Goal: Information Seeking & Learning: Check status

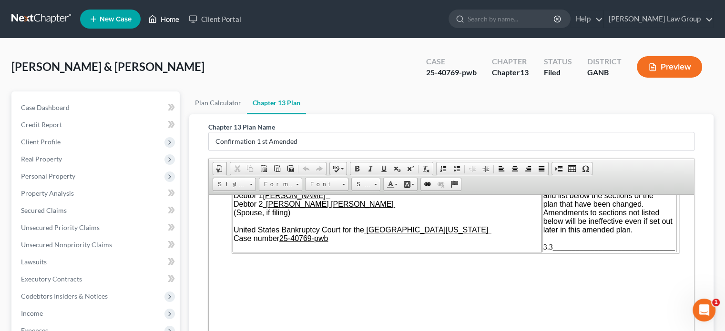
click at [166, 20] on link "Home" at bounding box center [163, 18] width 40 height 17
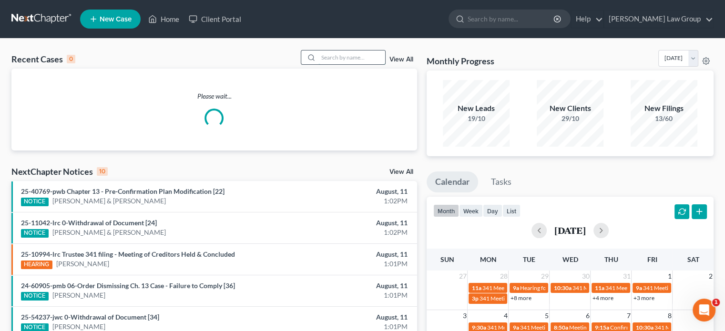
click at [329, 59] on input "search" at bounding box center [351, 58] width 67 height 14
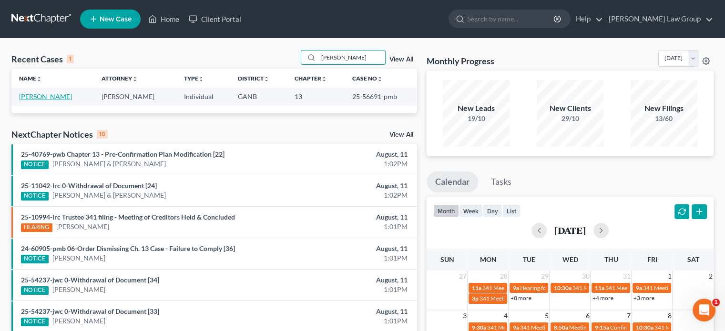
type input "[PERSON_NAME]"
click at [61, 93] on link "[PERSON_NAME]" at bounding box center [45, 96] width 53 height 8
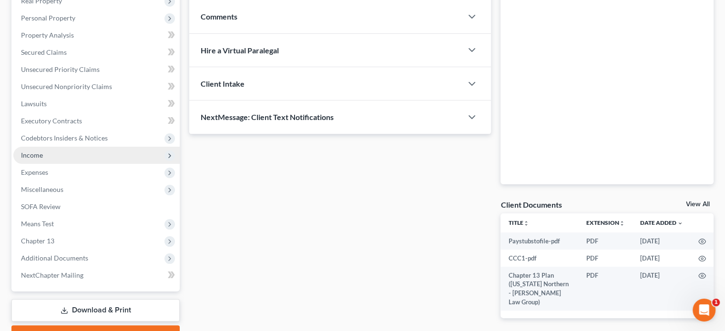
scroll to position [209, 0]
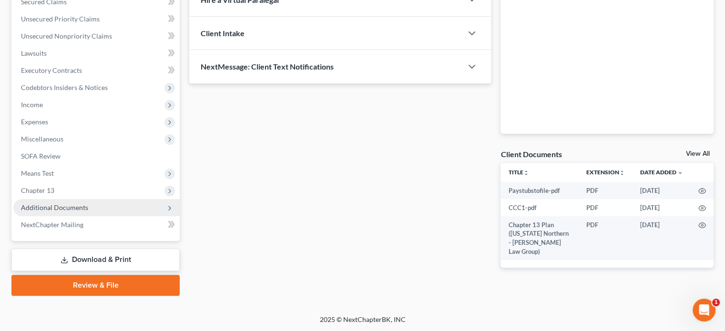
click at [69, 203] on span "Additional Documents" at bounding box center [54, 207] width 67 height 8
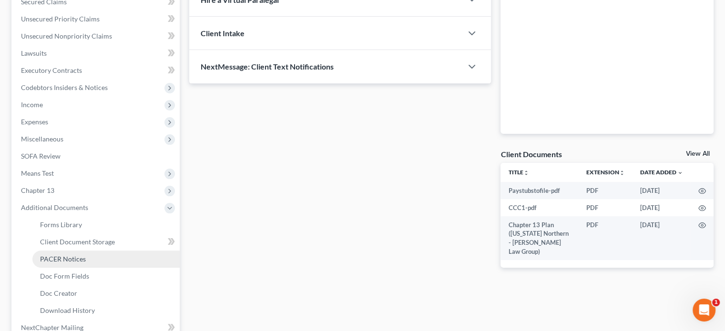
click at [72, 260] on span "PACER Notices" at bounding box center [63, 259] width 46 height 8
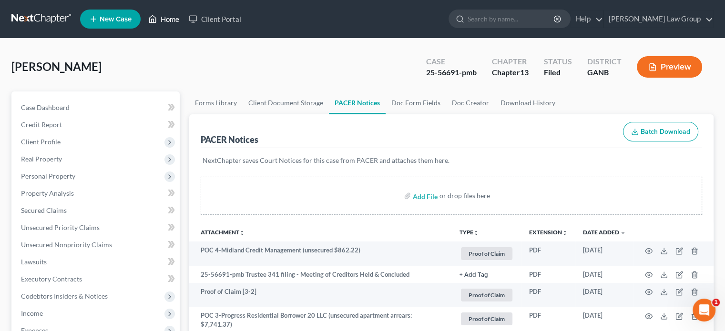
click at [166, 19] on link "Home" at bounding box center [163, 18] width 40 height 17
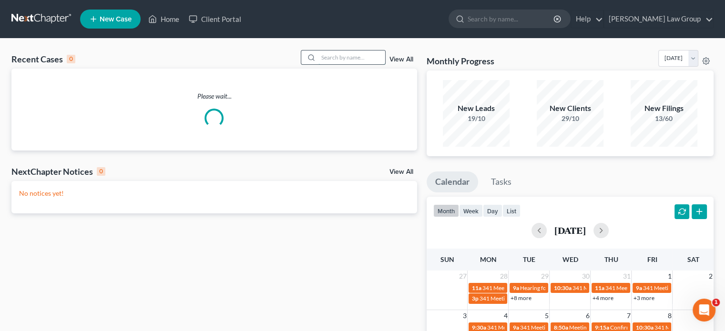
click at [334, 59] on input "search" at bounding box center [351, 58] width 67 height 14
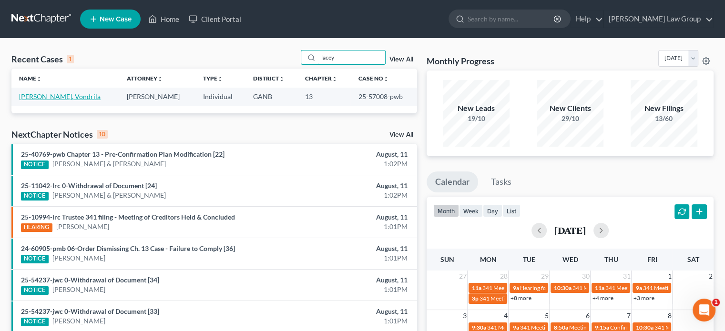
type input "lacey"
click at [45, 95] on link "[PERSON_NAME], Vondrila" at bounding box center [59, 96] width 81 height 8
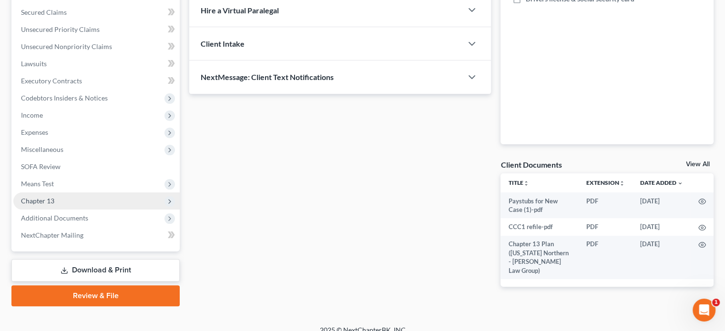
scroll to position [209, 0]
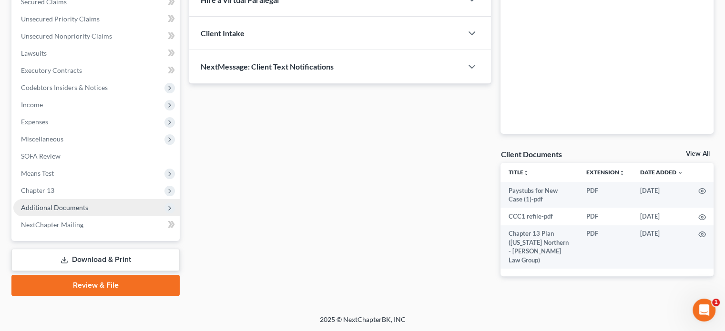
click at [69, 207] on span "Additional Documents" at bounding box center [54, 207] width 67 height 8
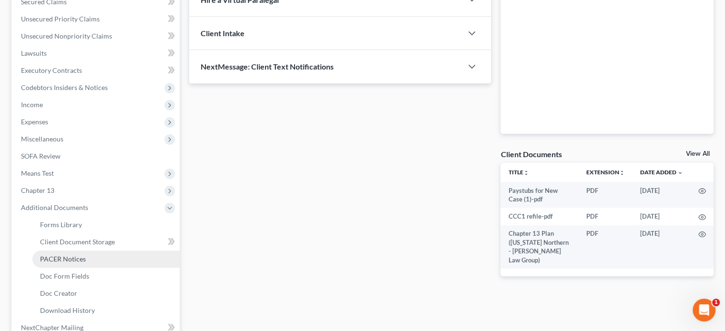
drag, startPoint x: 69, startPoint y: 258, endPoint x: 174, endPoint y: 253, distance: 105.9
click at [69, 258] on span "PACER Notices" at bounding box center [63, 259] width 46 height 8
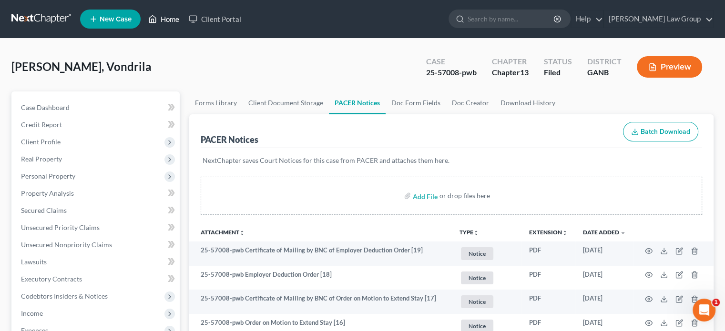
click at [175, 18] on link "Home" at bounding box center [163, 18] width 40 height 17
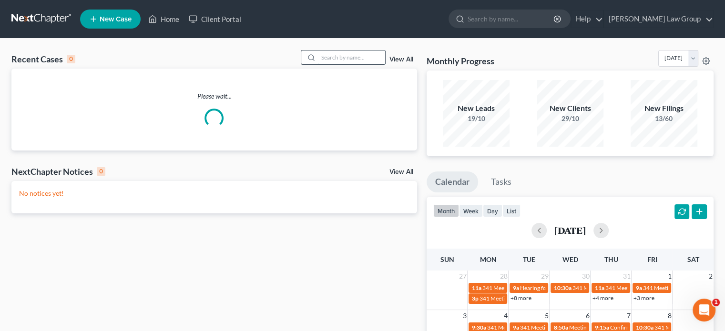
click at [327, 62] on input "search" at bounding box center [351, 58] width 67 height 14
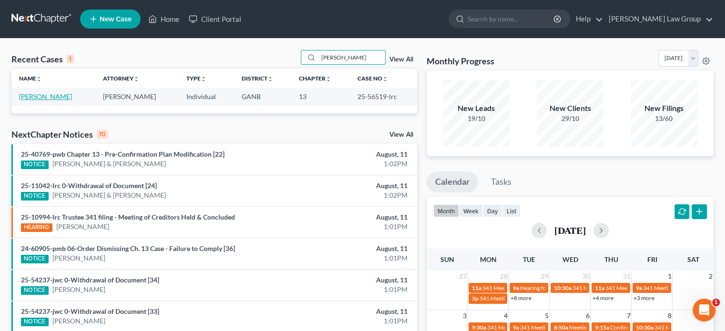
type input "[PERSON_NAME]"
click at [71, 98] on link "[PERSON_NAME]" at bounding box center [45, 96] width 53 height 8
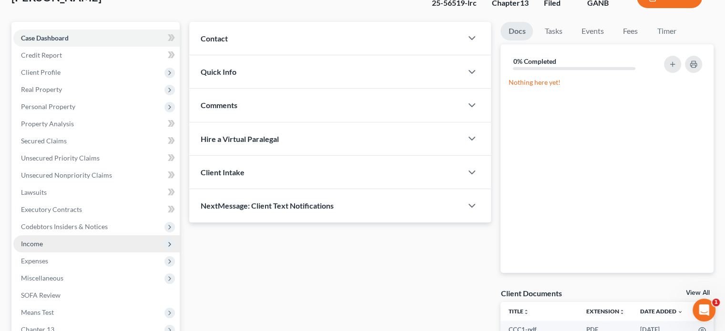
scroll to position [209, 0]
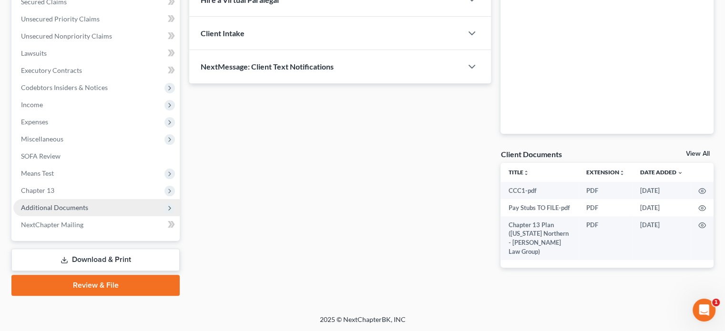
click at [72, 205] on span "Additional Documents" at bounding box center [54, 207] width 67 height 8
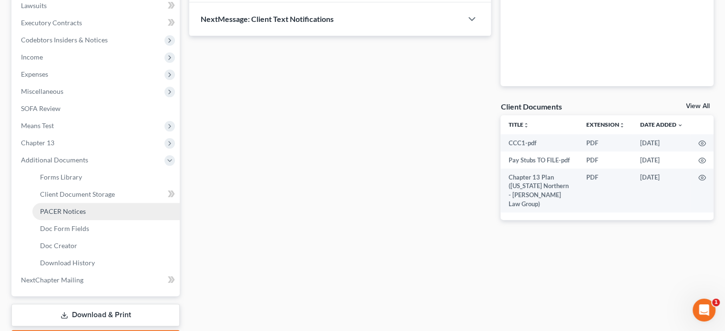
click at [61, 211] on span "PACER Notices" at bounding box center [63, 211] width 46 height 8
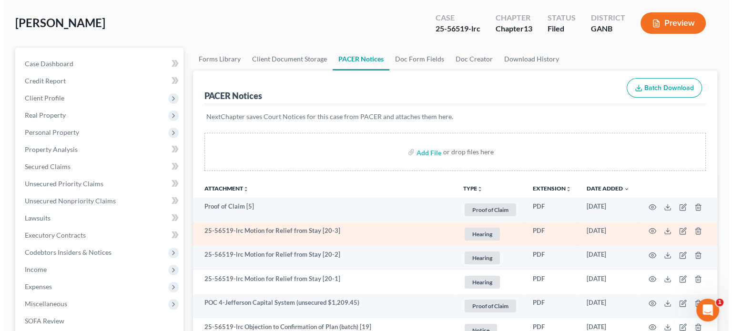
scroll to position [48, 0]
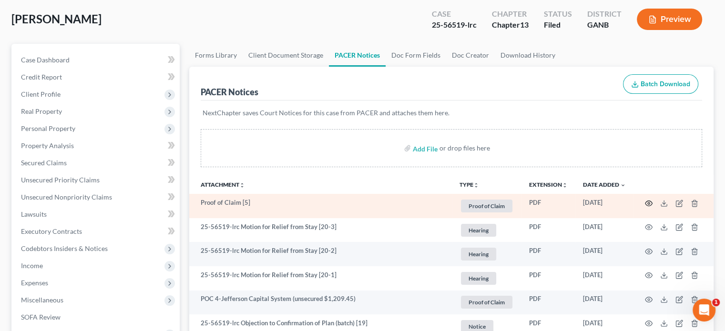
click at [648, 202] on icon "button" at bounding box center [649, 204] width 8 height 8
